Goal: Transaction & Acquisition: Purchase product/service

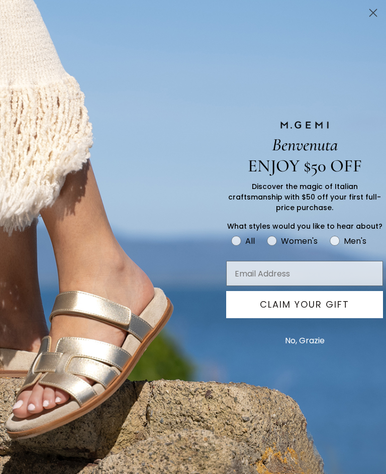
scroll to position [148, 0]
click at [277, 236] on label "Women's" at bounding box center [298, 242] width 63 height 17
click at [231, 234] on input "Women's" at bounding box center [230, 234] width 1 height 1
radio input "true"
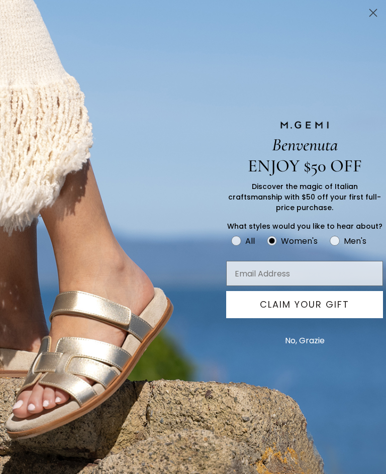
click at [323, 334] on button "No, Grazie" at bounding box center [305, 340] width 50 height 25
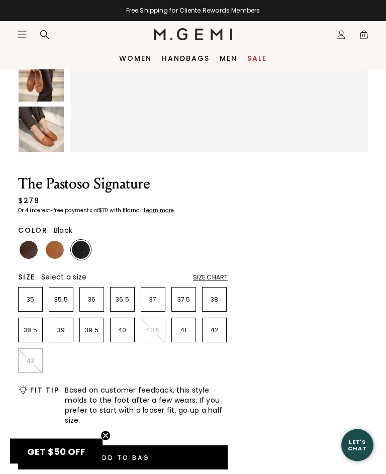
scroll to position [251, 0]
click at [55, 251] on img at bounding box center [55, 250] width 18 height 18
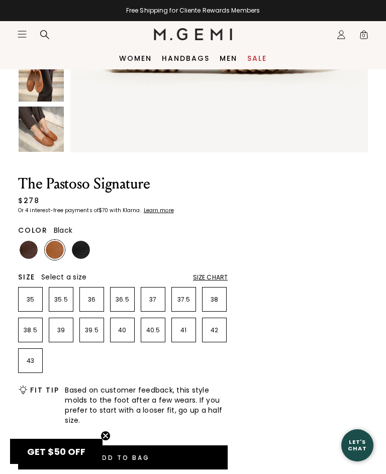
click at [83, 249] on img at bounding box center [81, 250] width 18 height 18
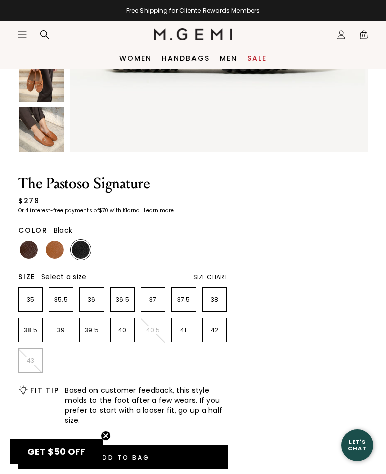
click at [85, 250] on img at bounding box center [81, 250] width 18 height 18
click at [37, 250] on img at bounding box center [29, 250] width 18 height 18
